Goal: Navigation & Orientation: Understand site structure

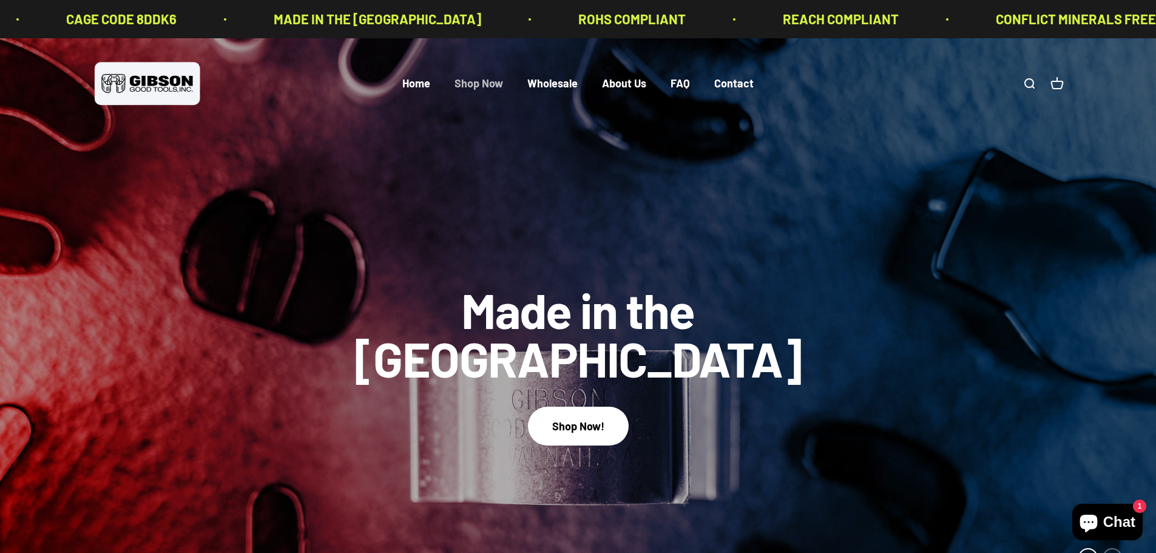
click at [483, 79] on link "Shop Now" at bounding box center [479, 83] width 49 height 13
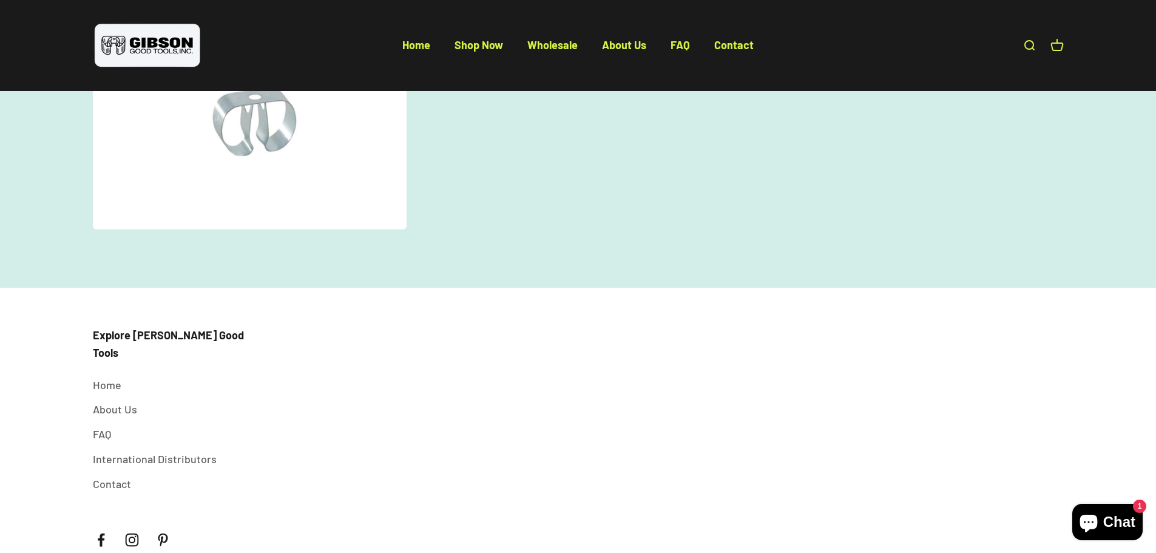
scroll to position [663, 0]
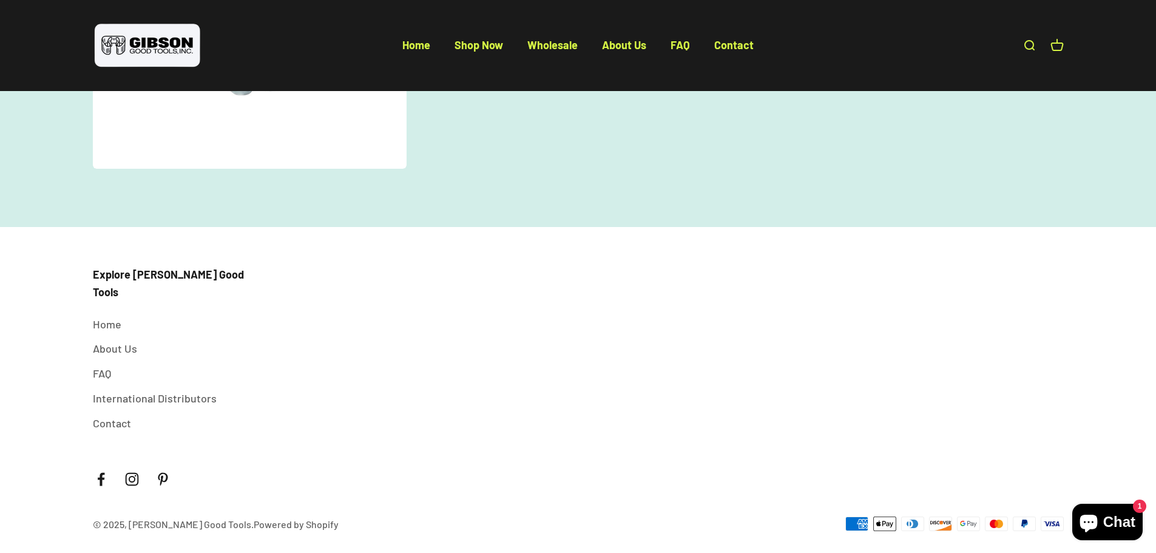
click at [663, 350] on div "Explore Gibson Good Tools Home About Us FAQ International Distributors Contact" at bounding box center [578, 349] width 971 height 166
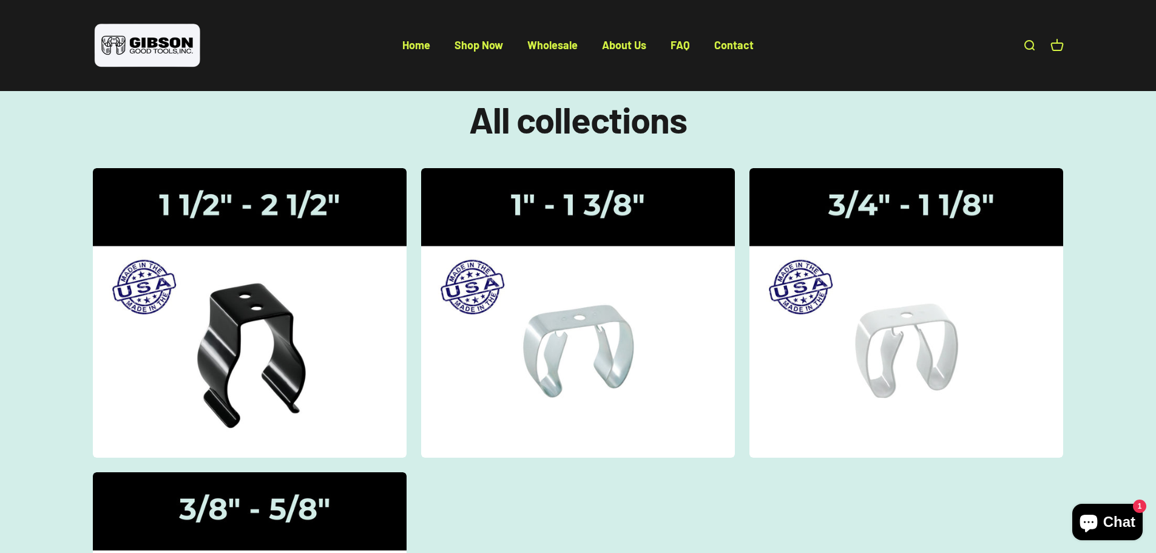
scroll to position [0, 0]
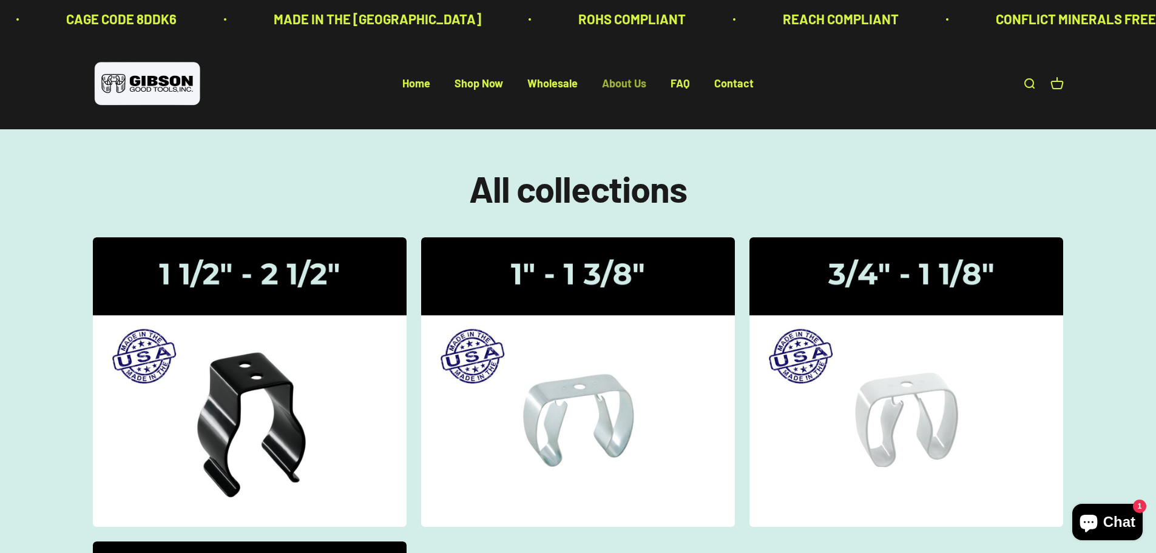
click at [613, 82] on link "About Us" at bounding box center [624, 83] width 44 height 13
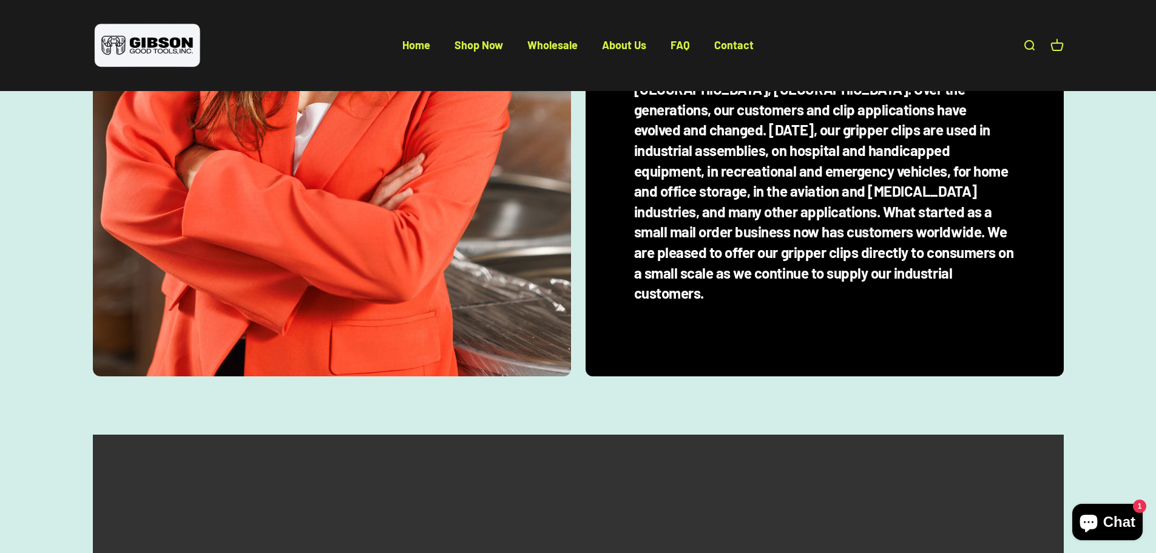
scroll to position [668, 0]
drag, startPoint x: 633, startPoint y: 43, endPoint x: 647, endPoint y: 80, distance: 38.8
click at [633, 43] on link "About Us" at bounding box center [624, 44] width 44 height 13
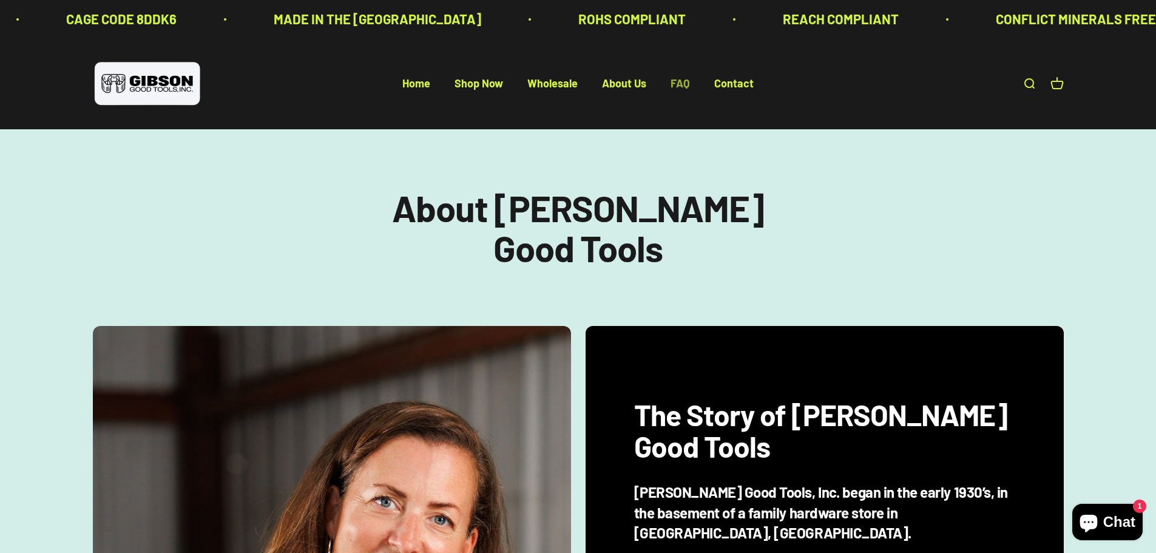
click at [687, 83] on link "FAQ" at bounding box center [680, 83] width 19 height 13
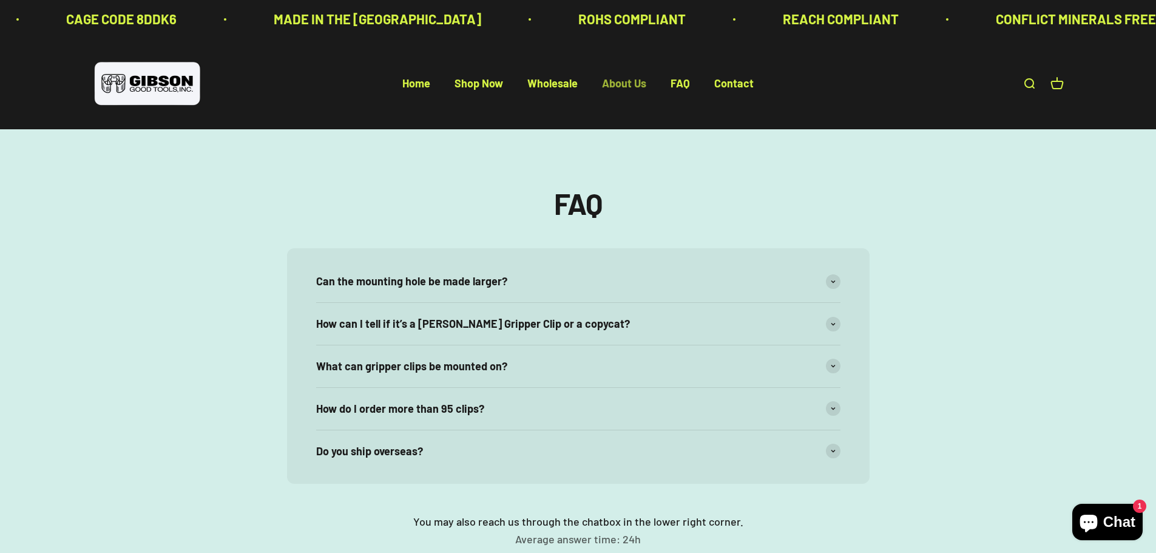
click at [616, 84] on link "About Us" at bounding box center [624, 83] width 44 height 13
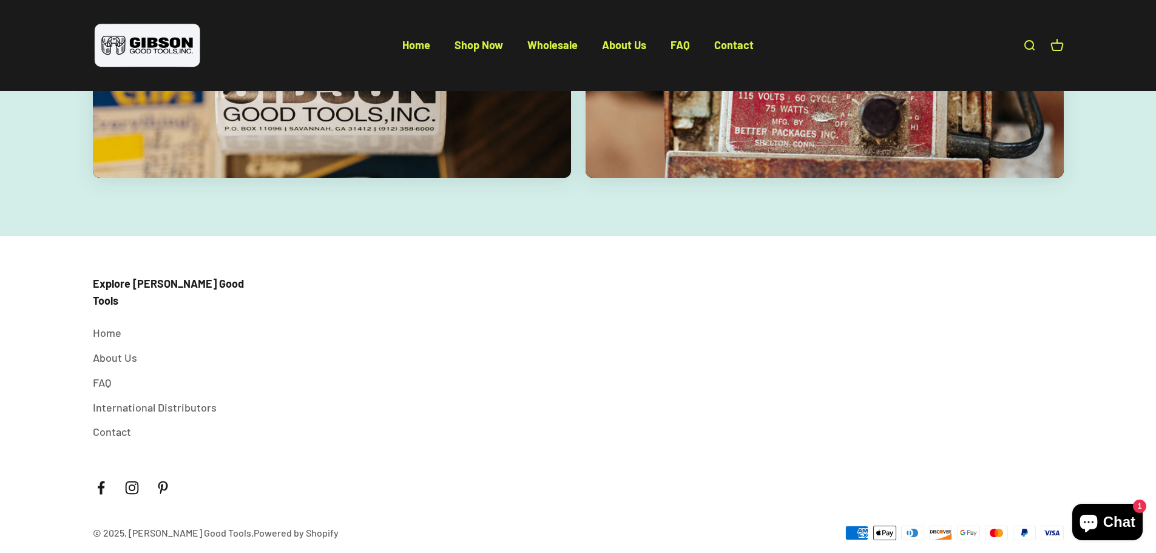
scroll to position [2384, 0]
